Goal: Find specific page/section: Find specific page/section

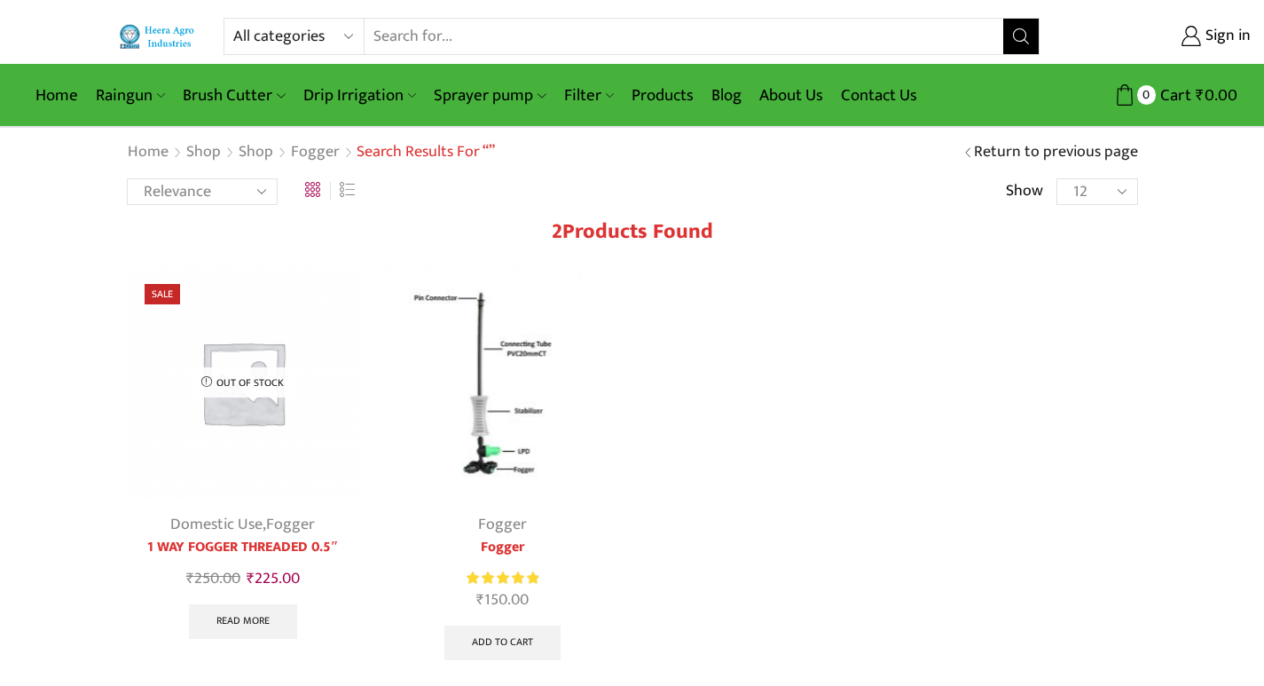
click at [349, 42] on select "All categories Accessories Air Release Valve Brush Cutter Domestic Use Drip Irr…" at bounding box center [298, 36] width 130 height 35
select select "valve"
click at [233, 19] on select "All categories Accessories Air Release Valve Brush Cutter Domestic Use Drip Irr…" at bounding box center [298, 36] width 130 height 35
click at [1020, 42] on icon "Search button" at bounding box center [1022, 36] width 16 height 16
